Goal: Task Accomplishment & Management: Manage account settings

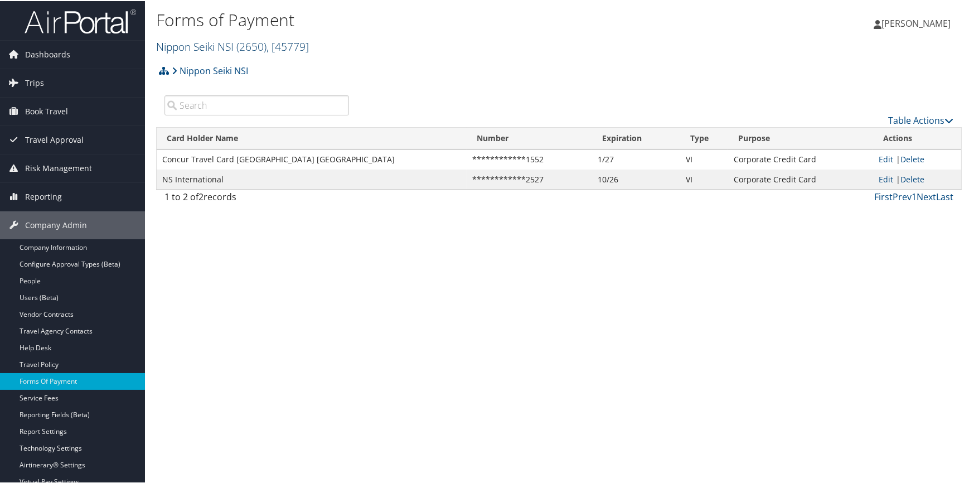
click at [203, 46] on link "Nippon Seiki NSI ( 2650 ) , [ 45779 ]" at bounding box center [232, 45] width 153 height 15
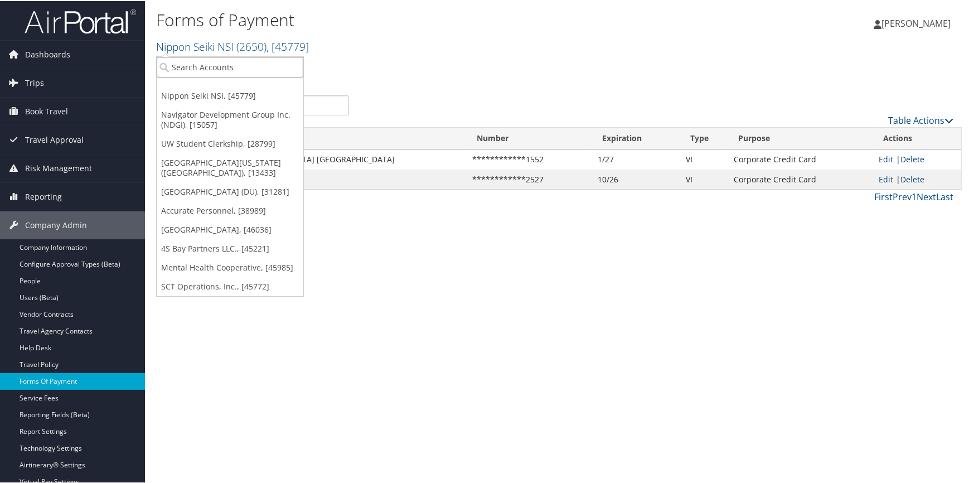
click at [197, 65] on input "search" at bounding box center [230, 66] width 147 height 21
click at [210, 62] on input "search" at bounding box center [230, 66] width 147 height 21
type input "confederated"
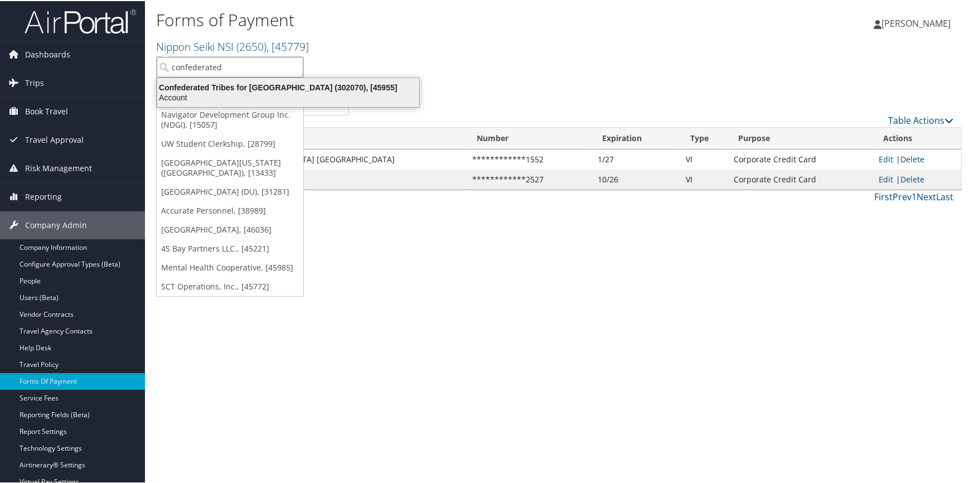
click at [178, 94] on div "Account" at bounding box center [288, 96] width 275 height 10
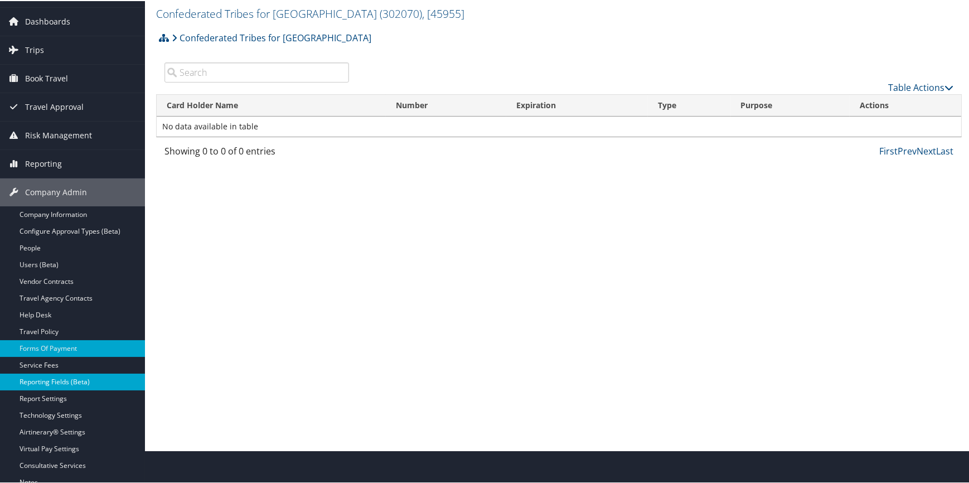
scroll to position [50, 0]
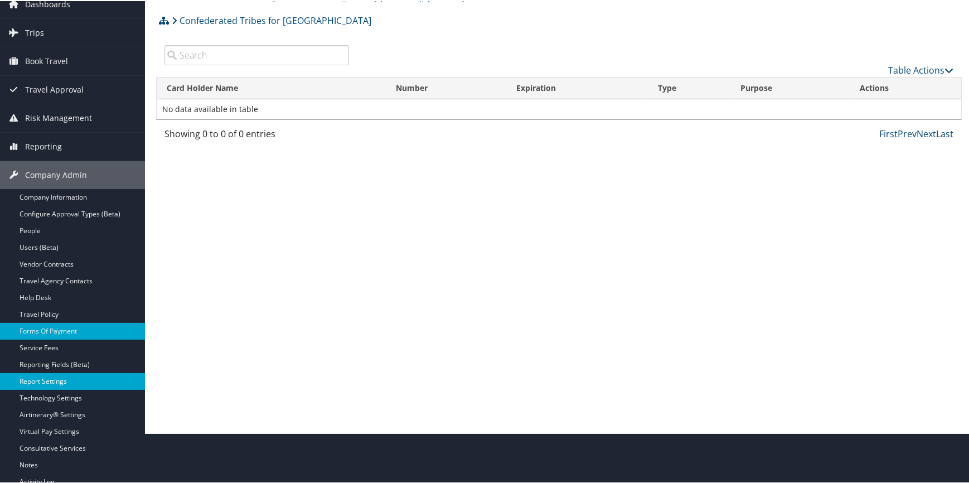
click at [77, 377] on link "Report Settings" at bounding box center [72, 380] width 145 height 17
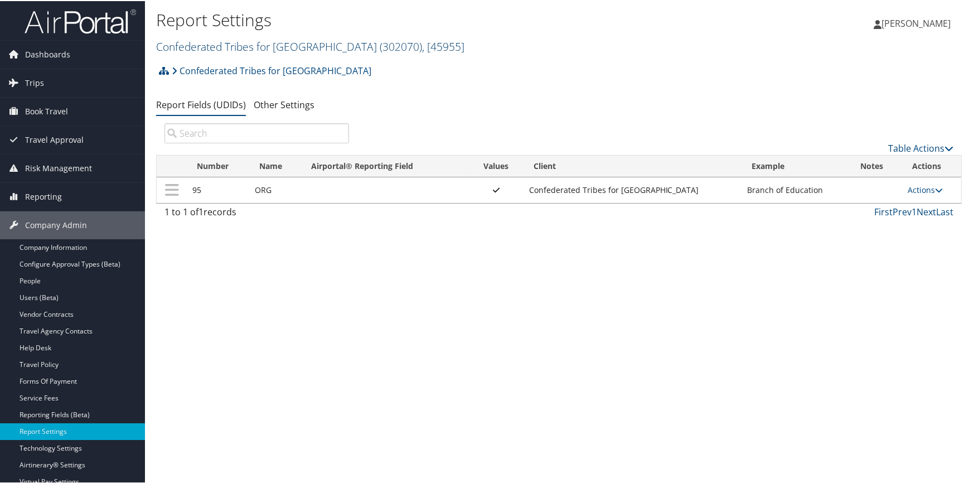
click at [212, 45] on link "Confederated Tribes for [GEOGRAPHIC_DATA] ( 302070 ) , [ 45955 ]" at bounding box center [310, 45] width 308 height 15
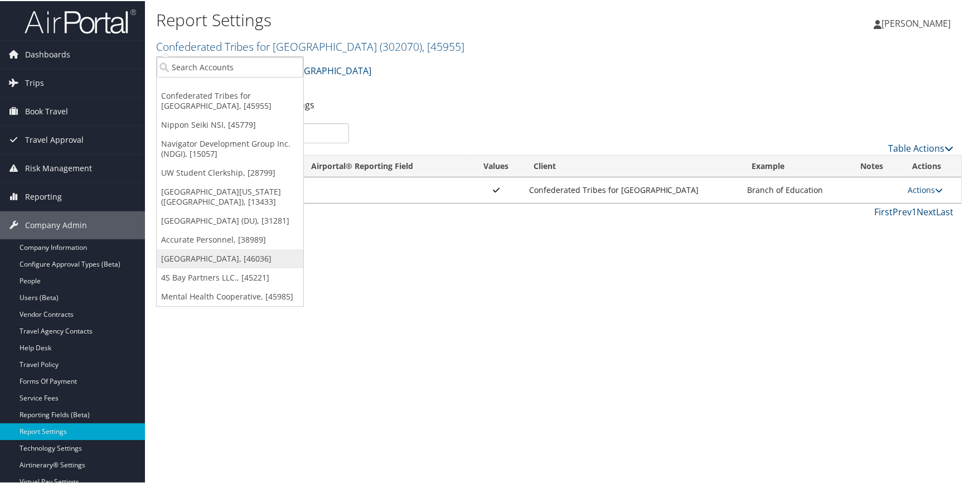
click at [200, 251] on link "Hawthorn Academy, [46036]" at bounding box center [230, 257] width 147 height 19
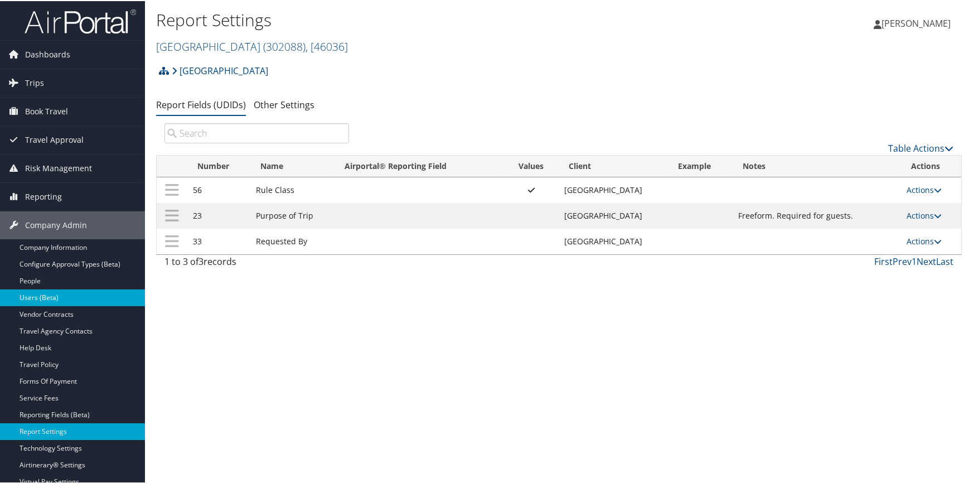
click at [76, 303] on link "Users (Beta)" at bounding box center [72, 296] width 145 height 17
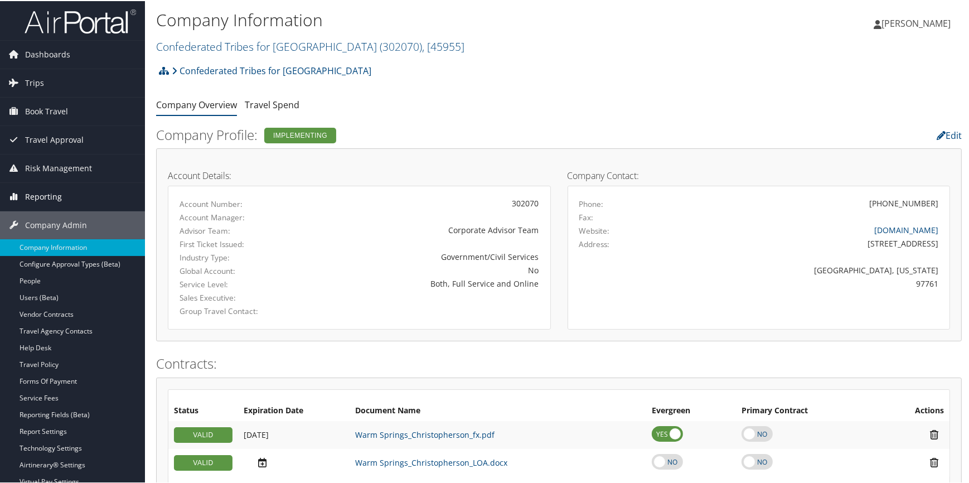
click at [55, 201] on span "Reporting" at bounding box center [43, 196] width 37 height 28
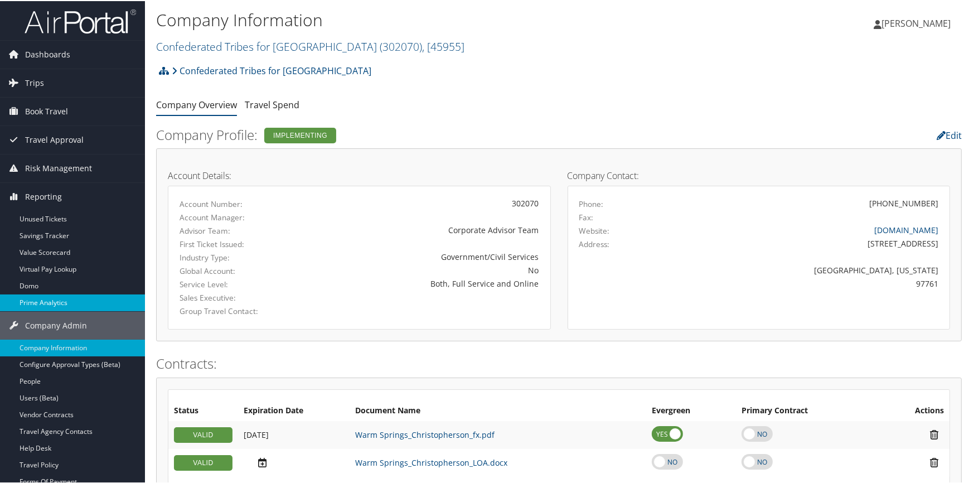
click at [54, 301] on link "Prime Analytics" at bounding box center [72, 301] width 145 height 17
click at [212, 41] on link "Confederated Tribes for Warm Springs ( 302070 ) , [ 45955 ]" at bounding box center [310, 45] width 308 height 15
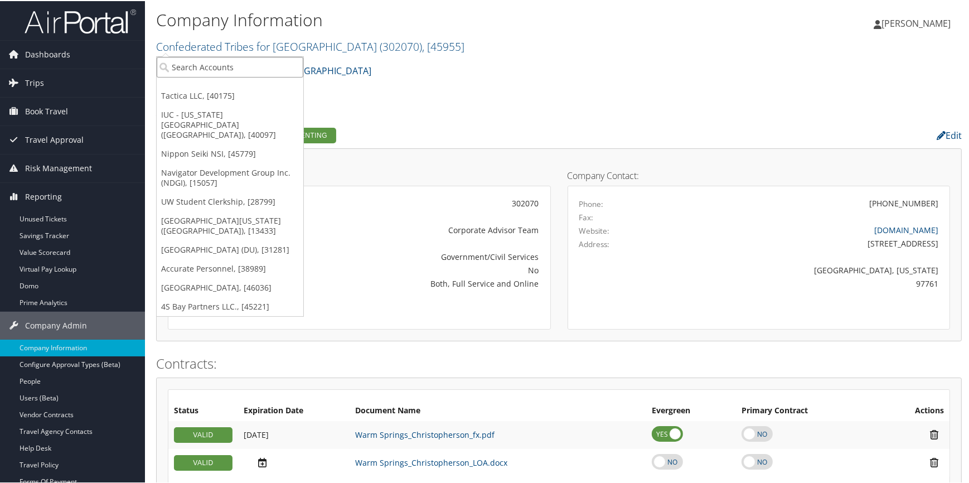
click at [197, 66] on input "search" at bounding box center [230, 66] width 147 height 21
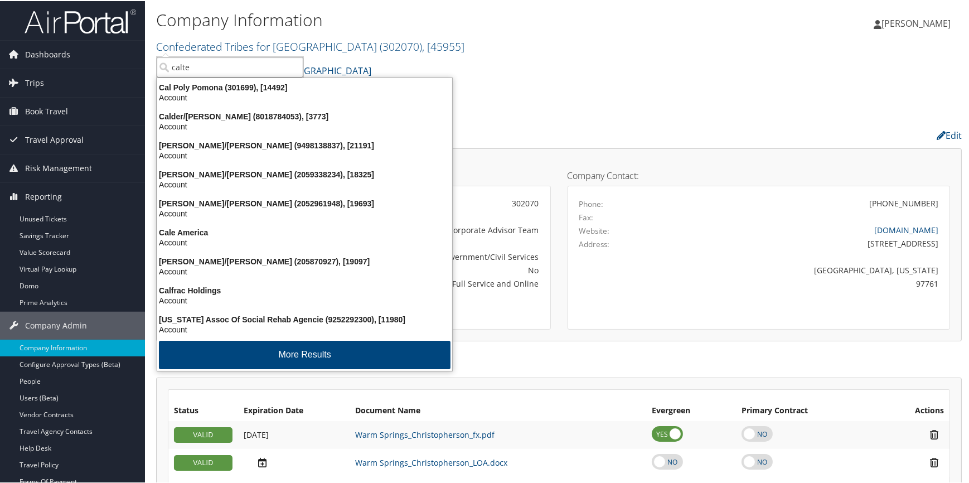
type input "caltec"
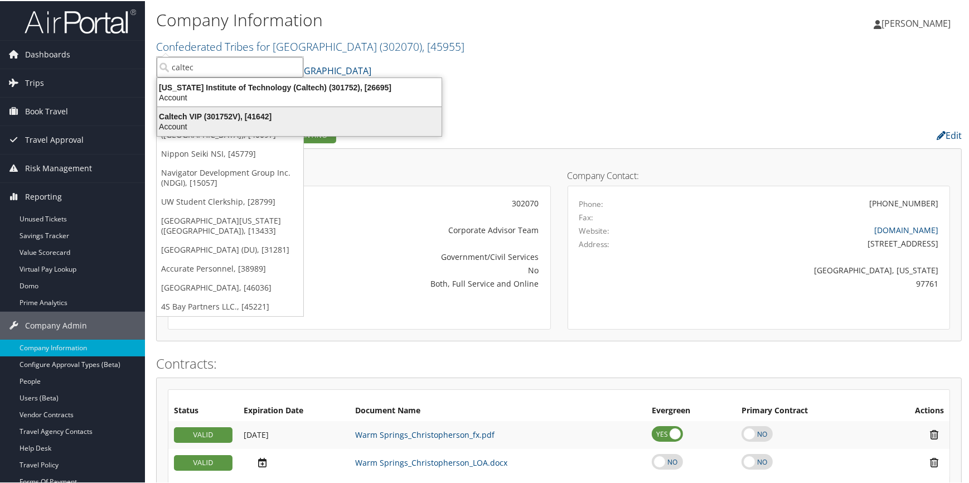
click at [201, 118] on div "Caltech VIP (301752V), [41642]" at bounding box center [300, 115] width 298 height 10
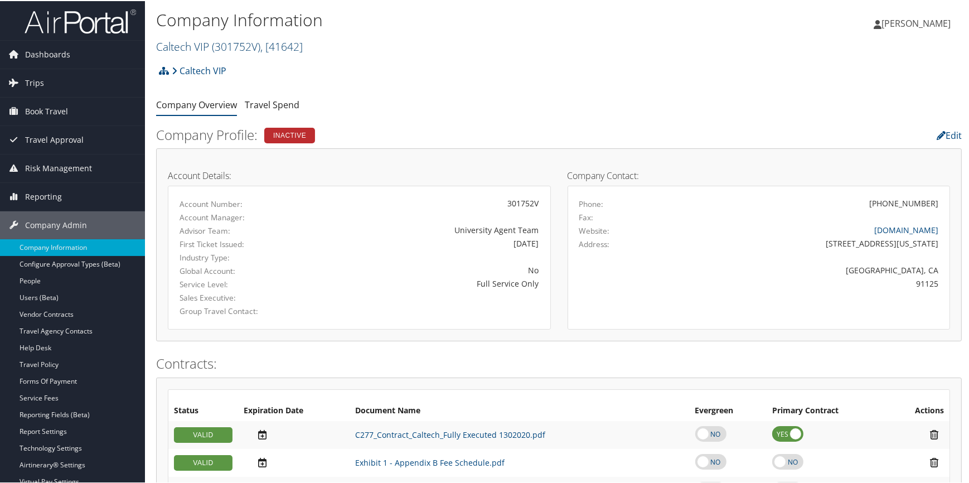
click at [201, 38] on link "Caltech VIP ( 301752V ) , [ 41642 ]" at bounding box center [229, 45] width 147 height 15
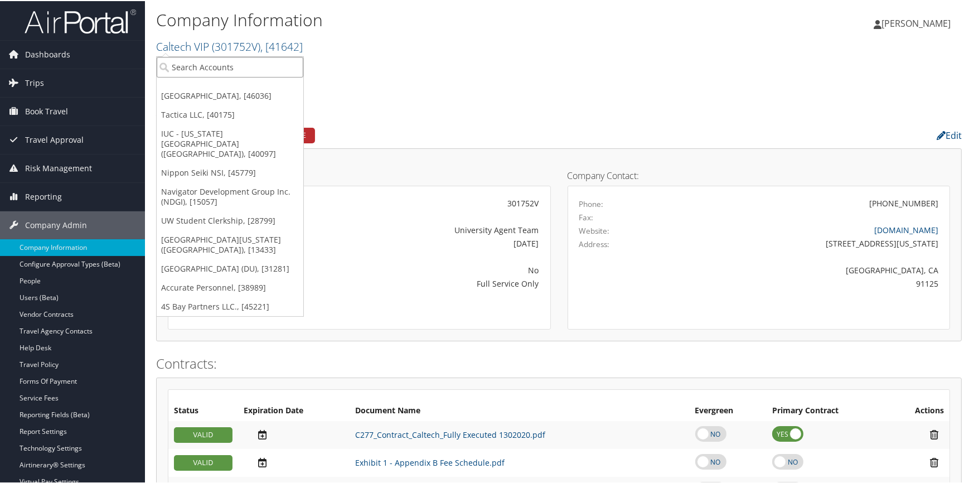
click at [189, 65] on input "search" at bounding box center [230, 66] width 147 height 21
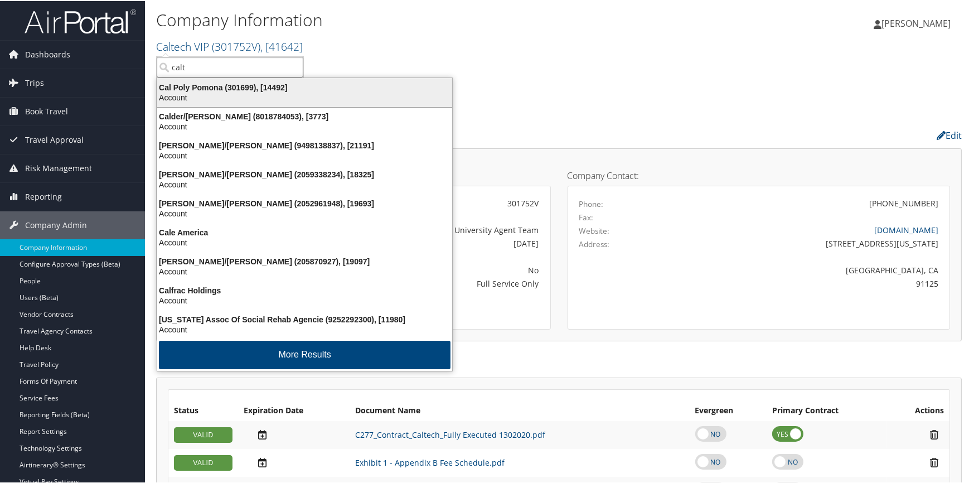
type input "calte"
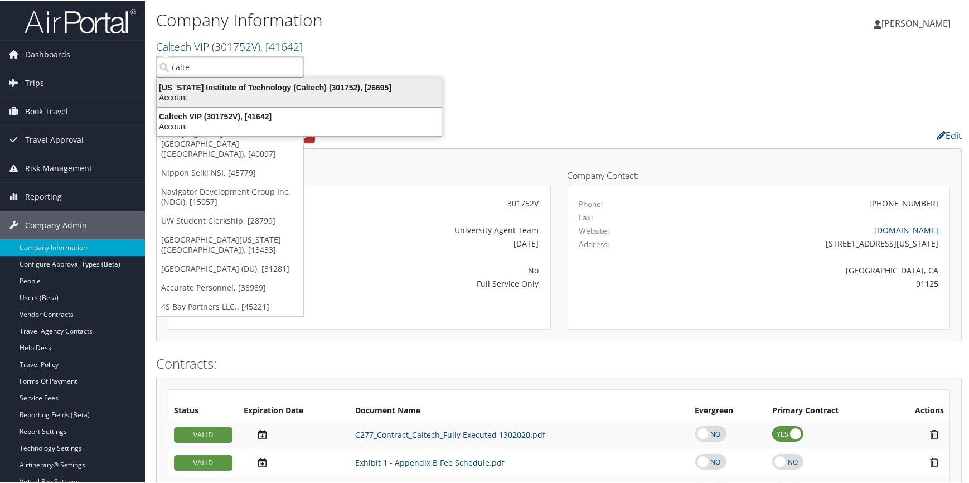
click at [207, 89] on div "California Institute of Technology (Caltech) (301752), [26695]" at bounding box center [300, 86] width 298 height 10
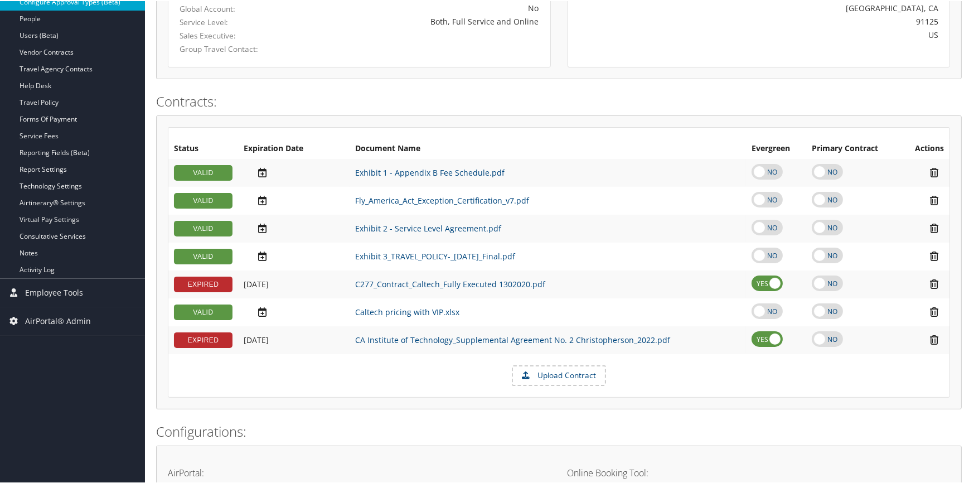
scroll to position [202, 0]
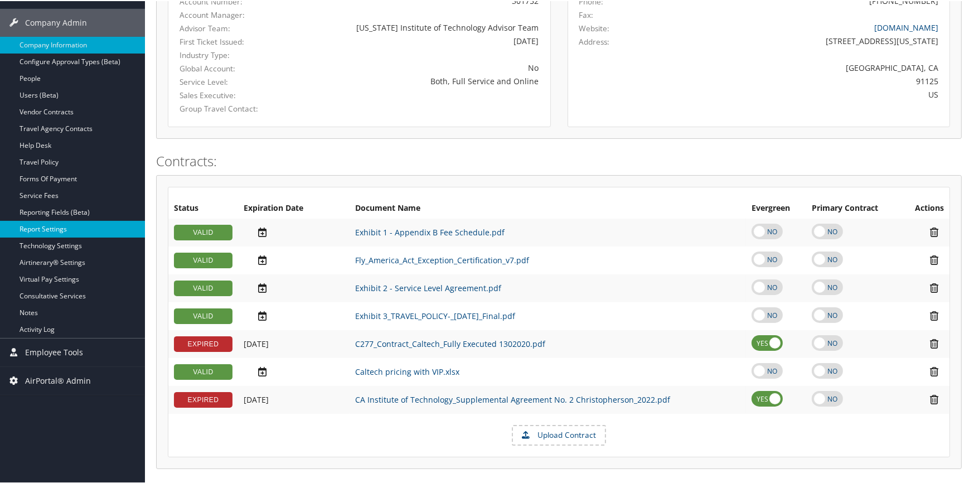
click at [69, 226] on link "Report Settings" at bounding box center [72, 228] width 145 height 17
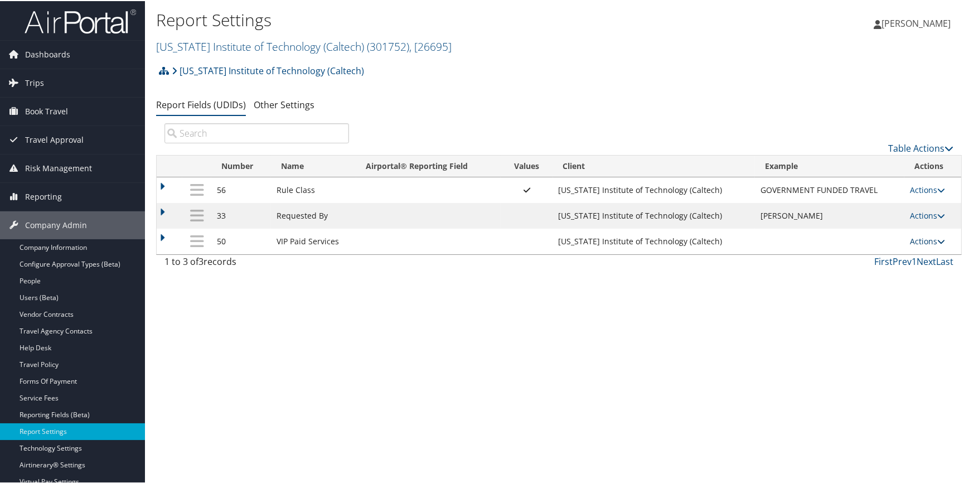
click at [926, 244] on link "Actions" at bounding box center [927, 240] width 35 height 11
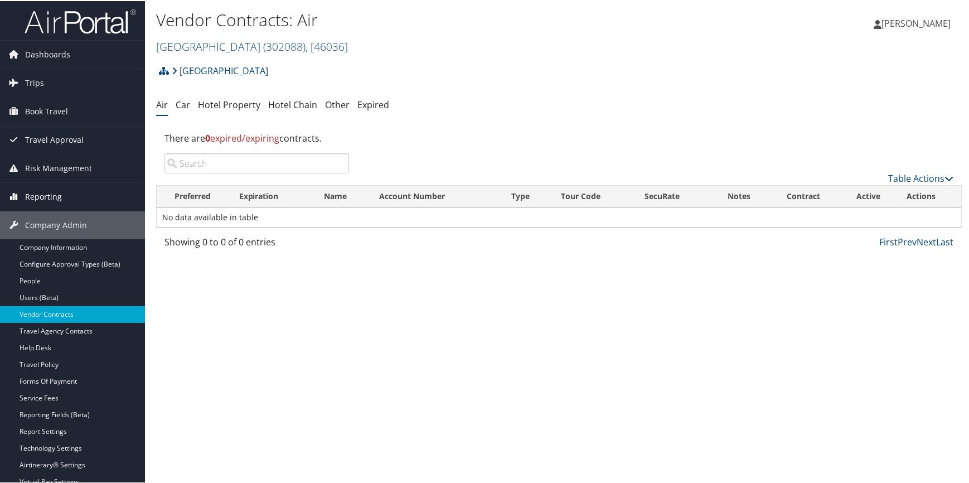
click at [63, 195] on link "Reporting" at bounding box center [72, 196] width 145 height 28
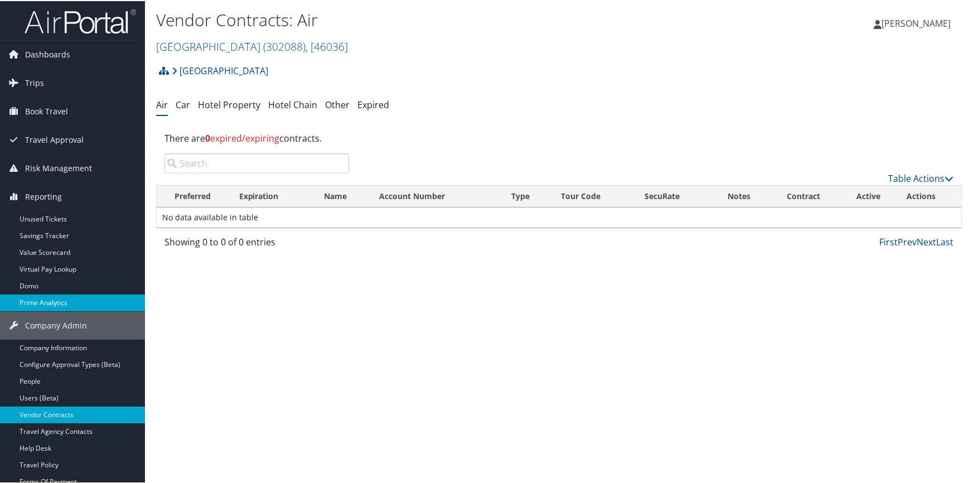
click at [69, 303] on link "Prime Analytics" at bounding box center [72, 301] width 145 height 17
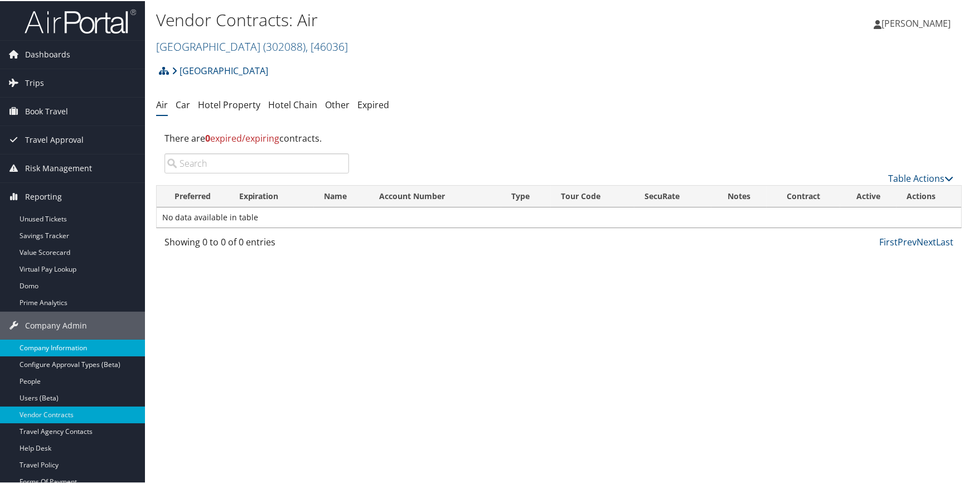
click at [51, 346] on link "Company Information" at bounding box center [72, 346] width 145 height 17
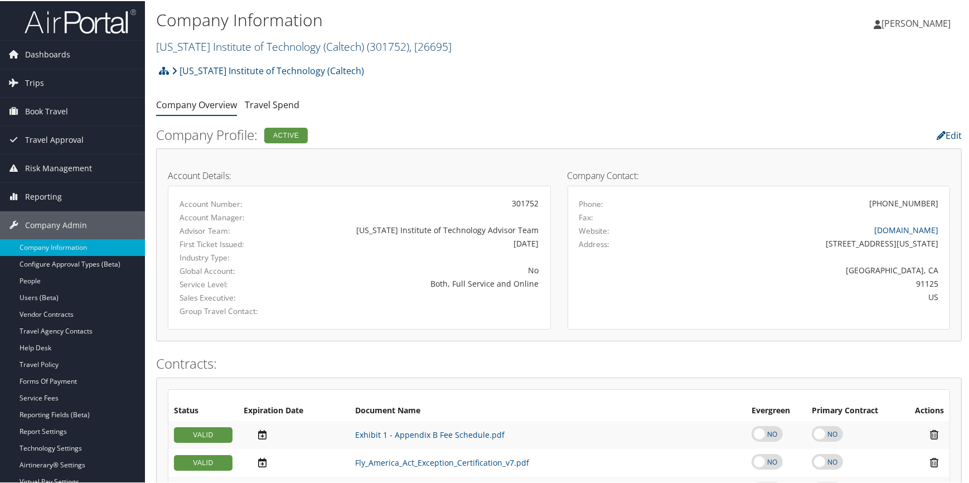
click at [193, 47] on link "California Institute of Technology (Caltech) ( 301752 ) , [ 26695 ]" at bounding box center [303, 45] width 295 height 15
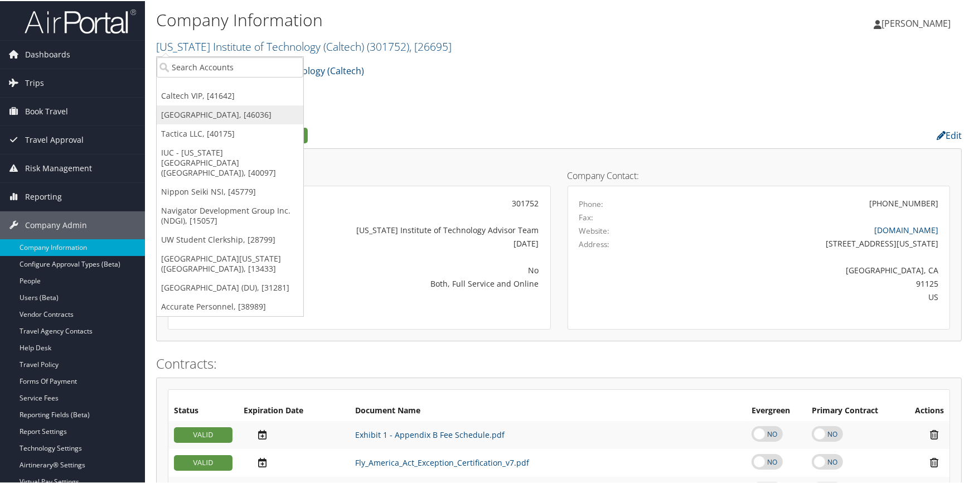
click at [185, 115] on link "[GEOGRAPHIC_DATA], [46036]" at bounding box center [230, 113] width 147 height 19
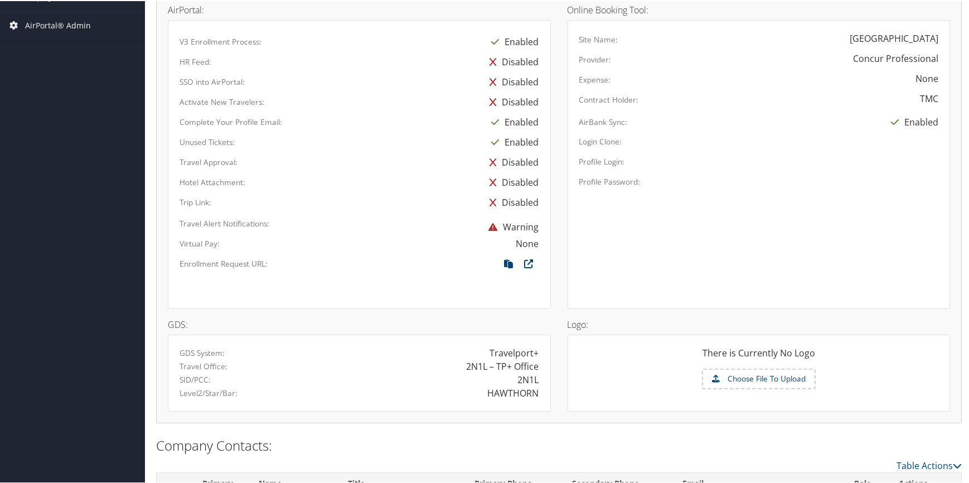
scroll to position [614, 0]
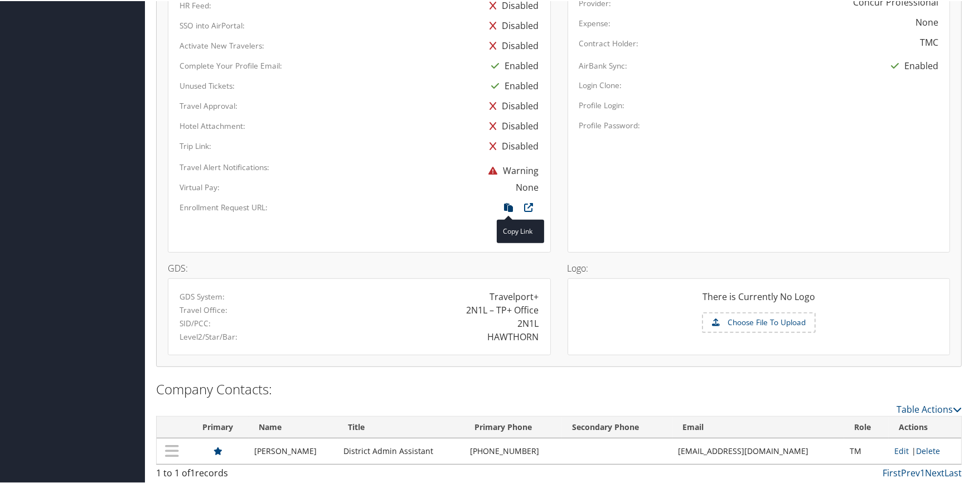
click at [510, 203] on icon at bounding box center [509, 209] width 20 height 14
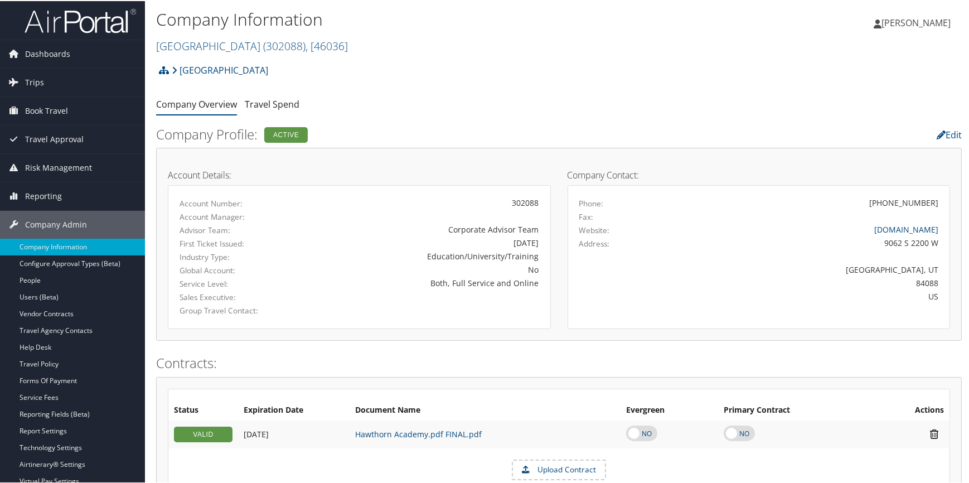
scroll to position [0, 0]
